Goal: Task Accomplishment & Management: Manage account settings

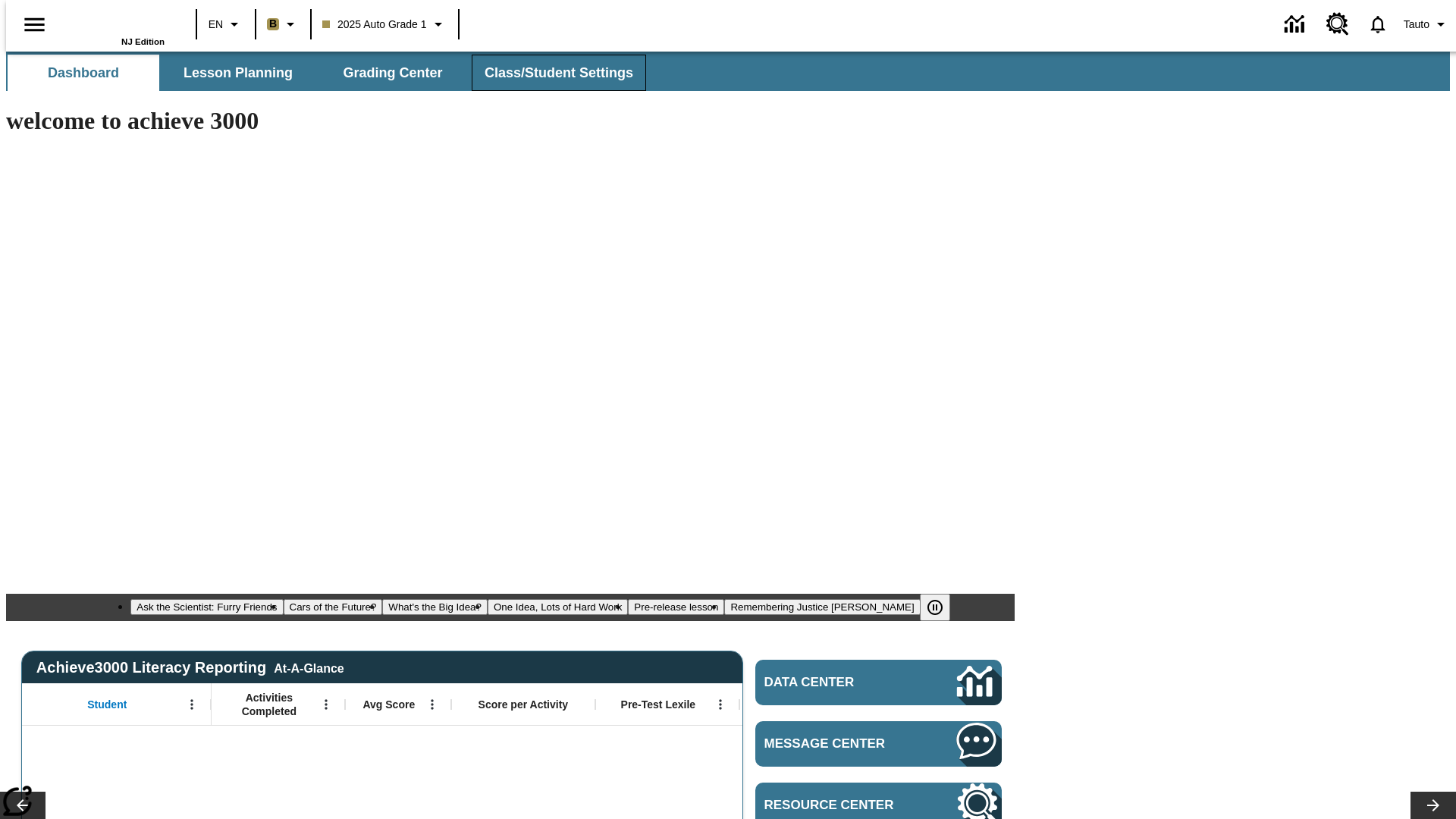
click at [551, 73] on span "Class/Student Settings" at bounding box center [559, 73] width 149 height 17
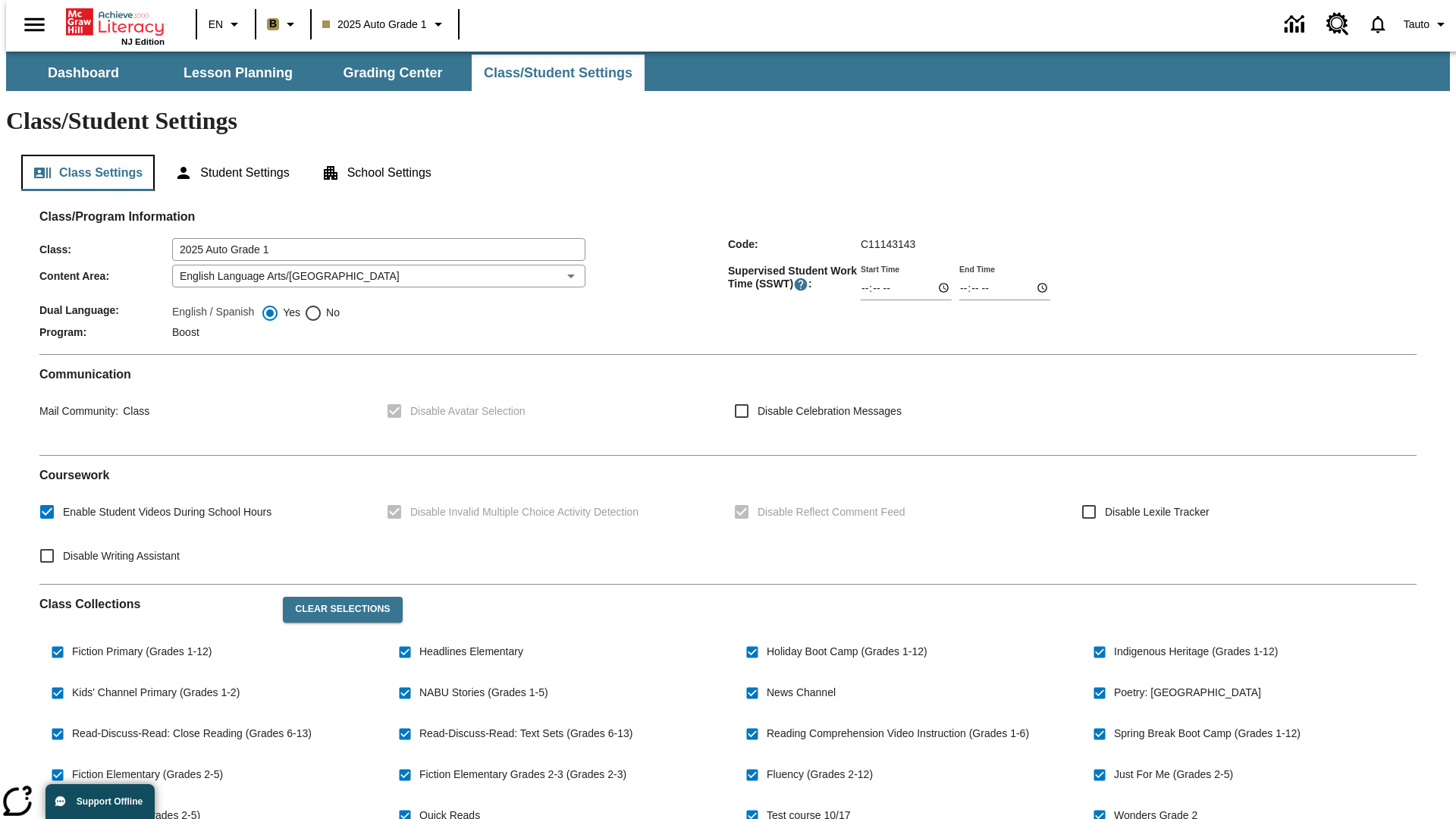
click at [81, 155] on button "Class Settings" at bounding box center [88, 173] width 133 height 36
checkbox input "true"
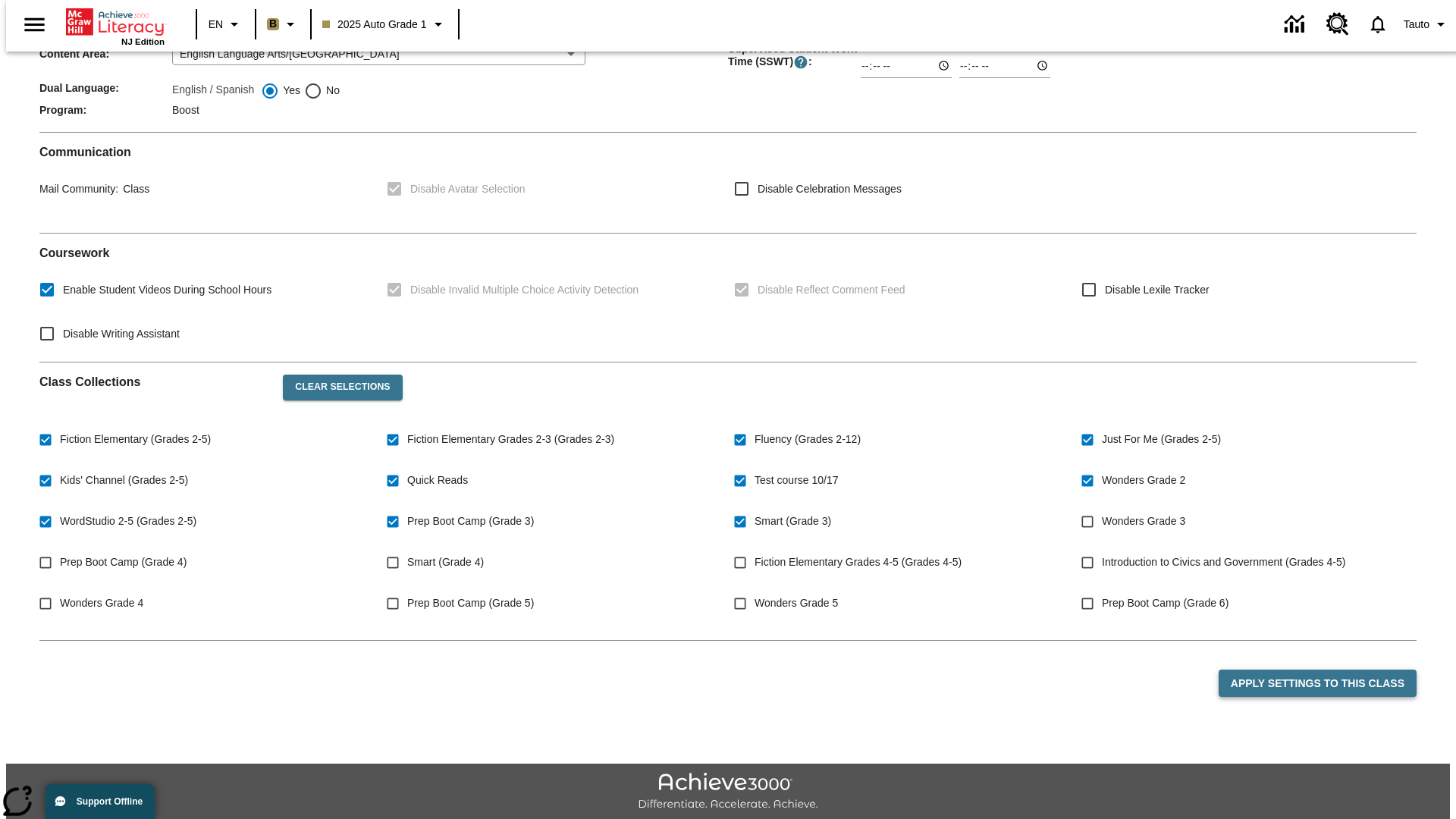
click at [1328, 670] on button "Apply Settings to this Class" at bounding box center [1318, 684] width 198 height 28
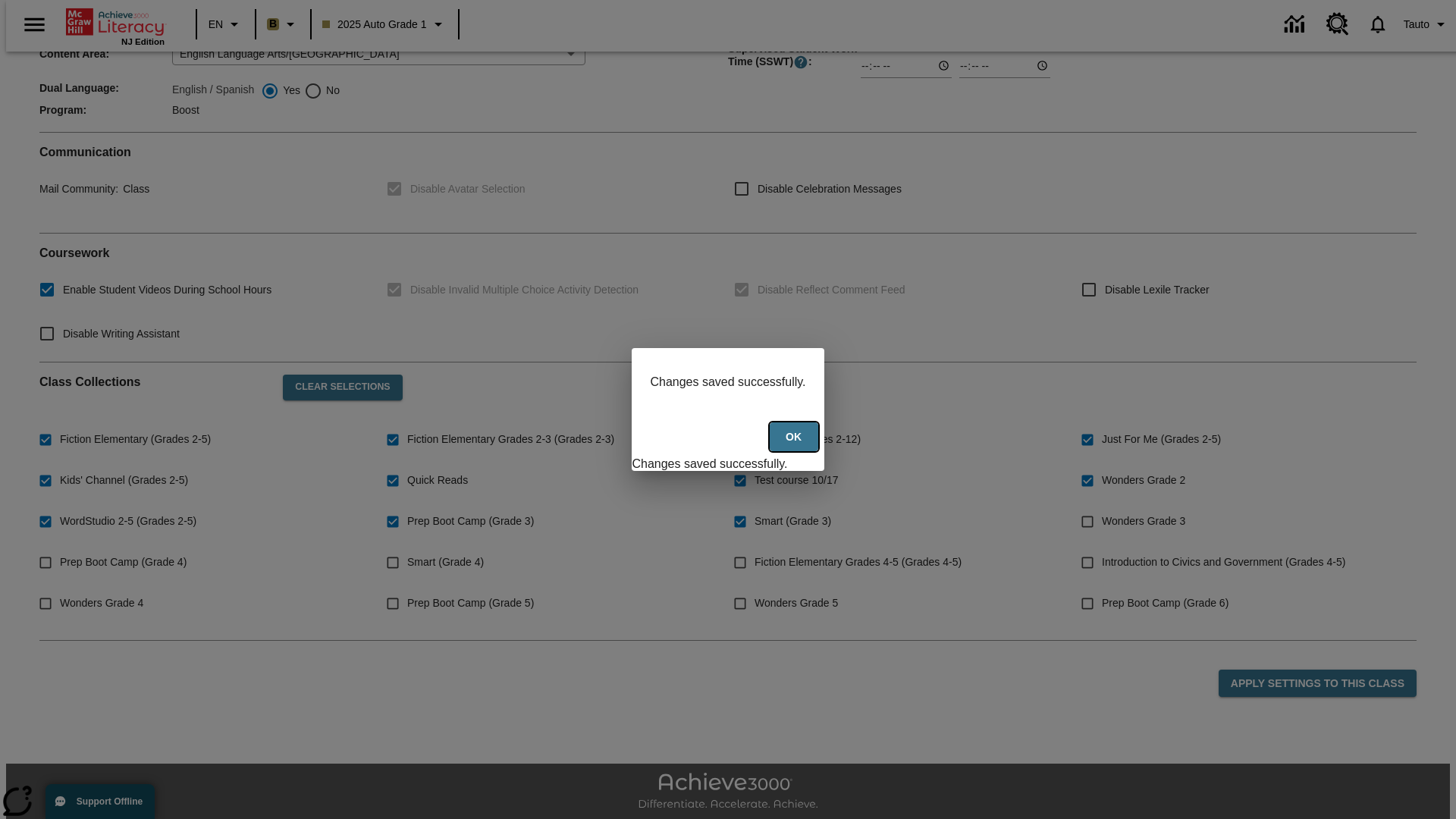
click at [795, 445] on button "Ok" at bounding box center [794, 438] width 49 height 30
